Goal: Task Accomplishment & Management: Use online tool/utility

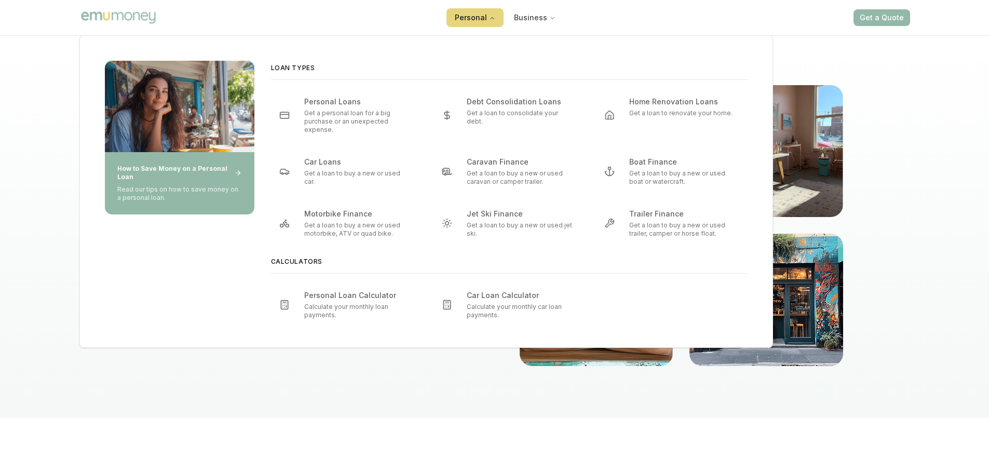
click at [480, 11] on button "Personal" at bounding box center [475, 17] width 57 height 19
click at [491, 16] on icon "Main" at bounding box center [492, 18] width 6 height 6
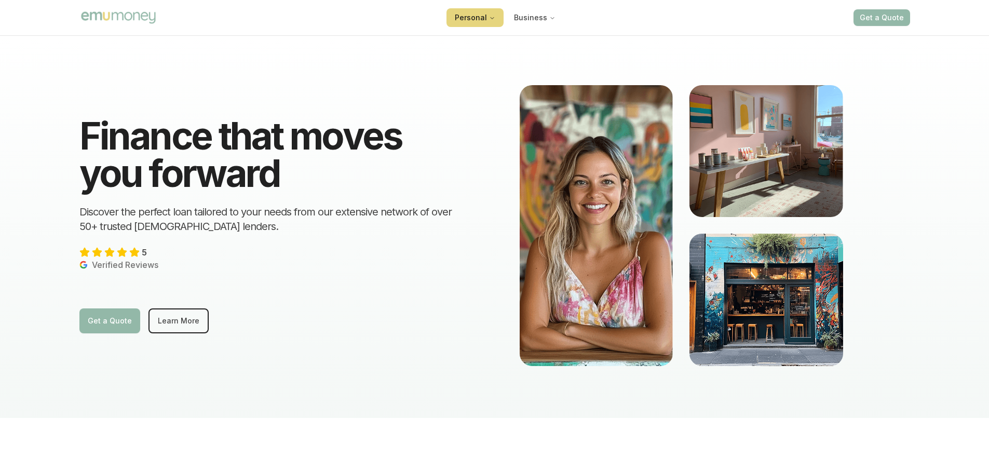
click at [491, 16] on icon "Main" at bounding box center [492, 18] width 6 height 6
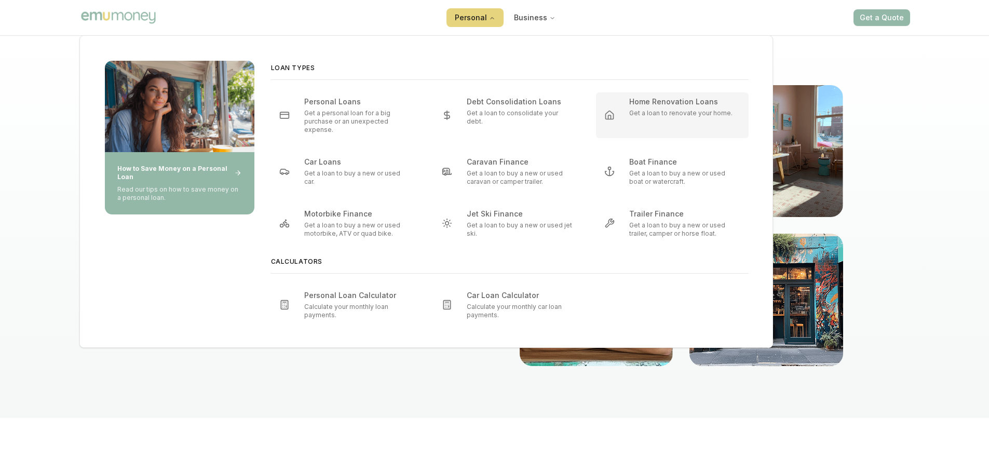
click at [650, 105] on div "Home Renovation Loans" at bounding box center [678, 102] width 99 height 10
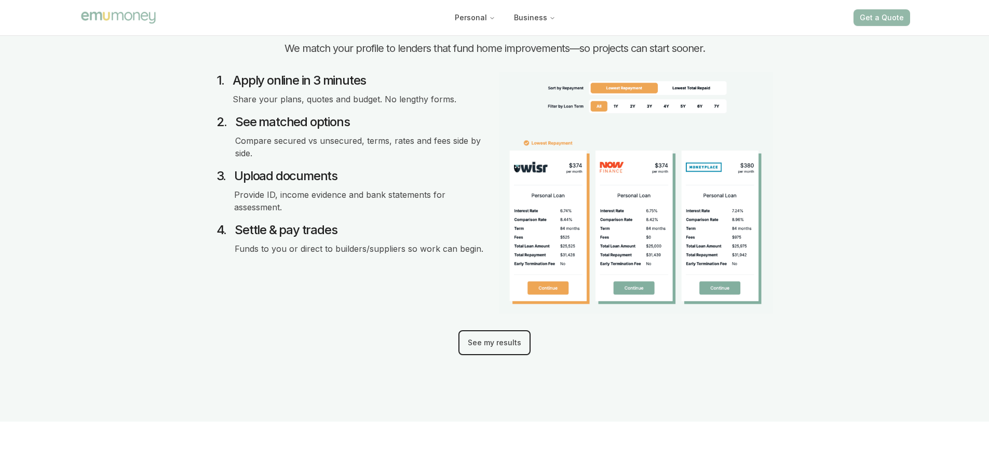
scroll to position [1090, 0]
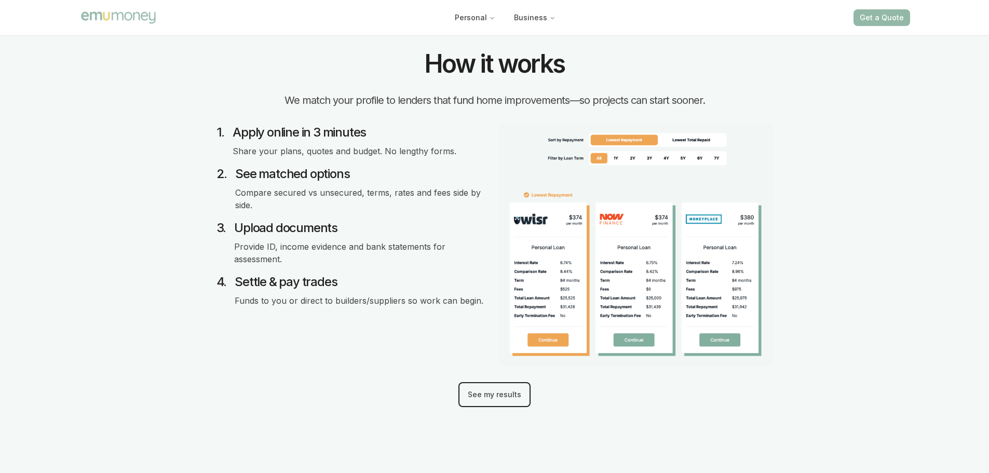
click at [474, 392] on button "See my results" at bounding box center [494, 394] width 72 height 25
click at [871, 191] on section "How it works We match your profile to lenders that fund home improvements—so pr…" at bounding box center [494, 229] width 989 height 488
click at [813, 294] on section "How it works We match your profile to lenders that fund home improvements—so pr…" at bounding box center [494, 229] width 989 height 488
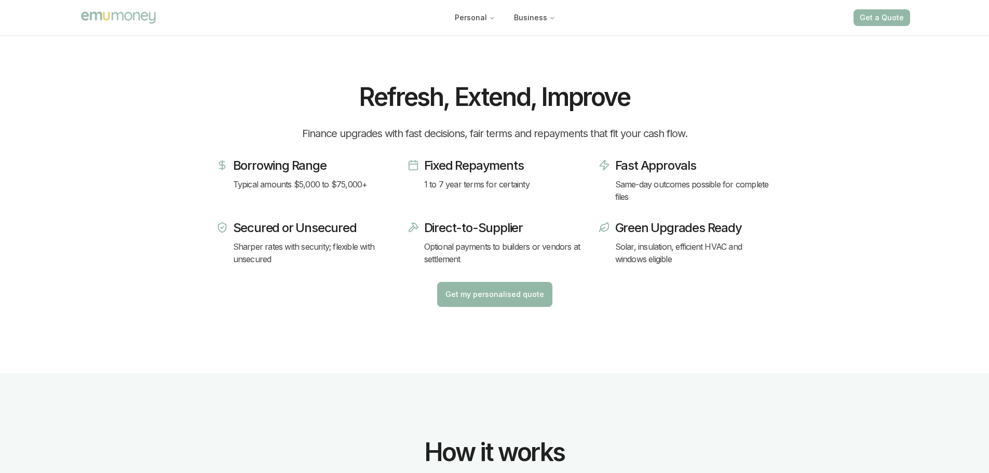
scroll to position [571, 0]
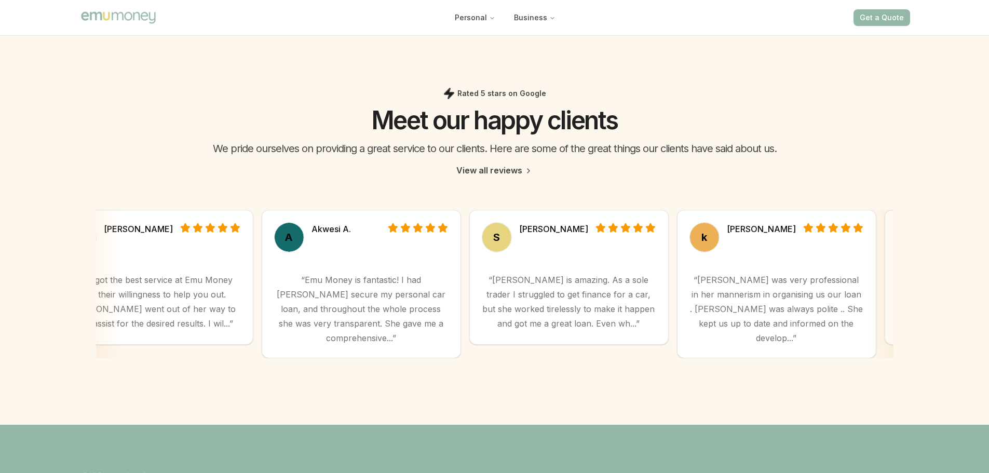
scroll to position [2908, 0]
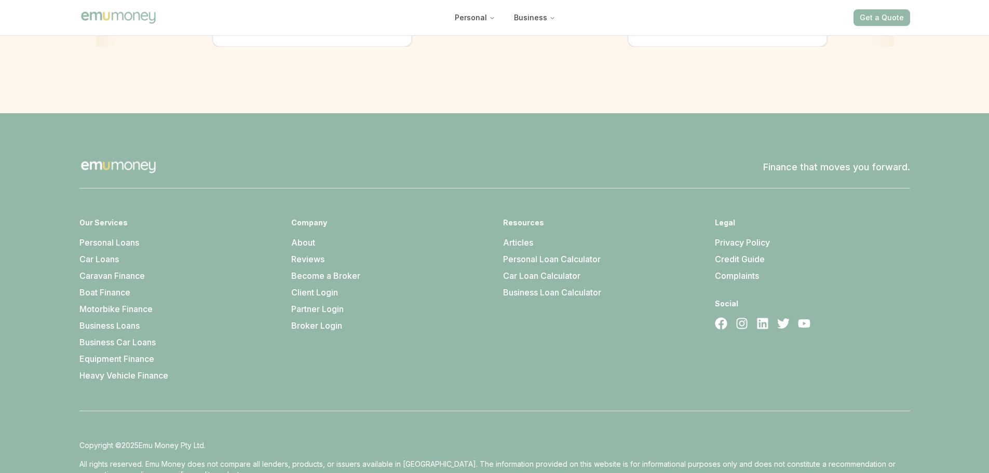
click at [522, 254] on link "Personal Loan Calculator" at bounding box center [552, 259] width 98 height 10
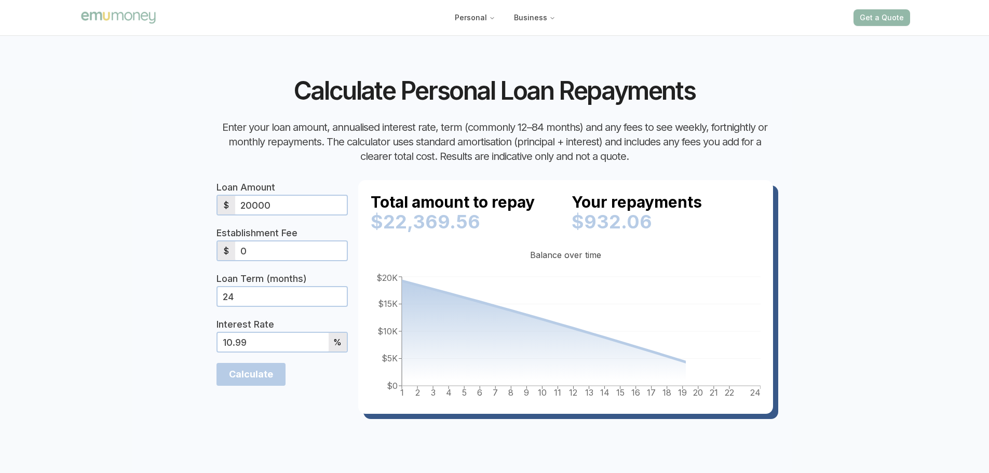
scroll to position [312, 0]
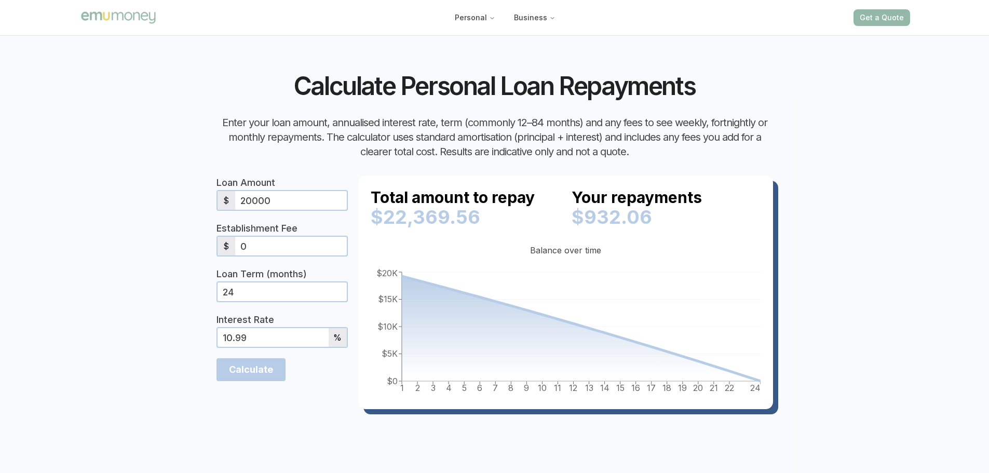
click at [240, 282] on input "24" at bounding box center [282, 291] width 129 height 19
type input "2"
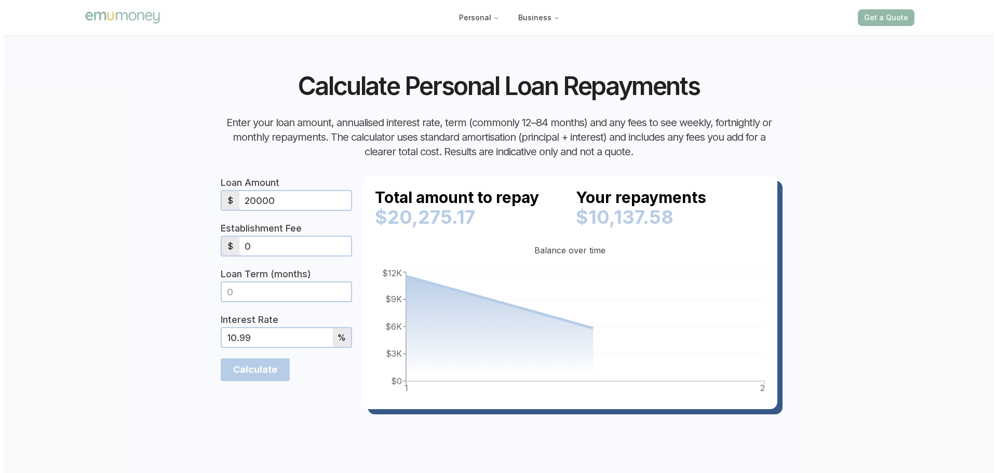
scroll to position [0, 0]
